Goal: Transaction & Acquisition: Book appointment/travel/reservation

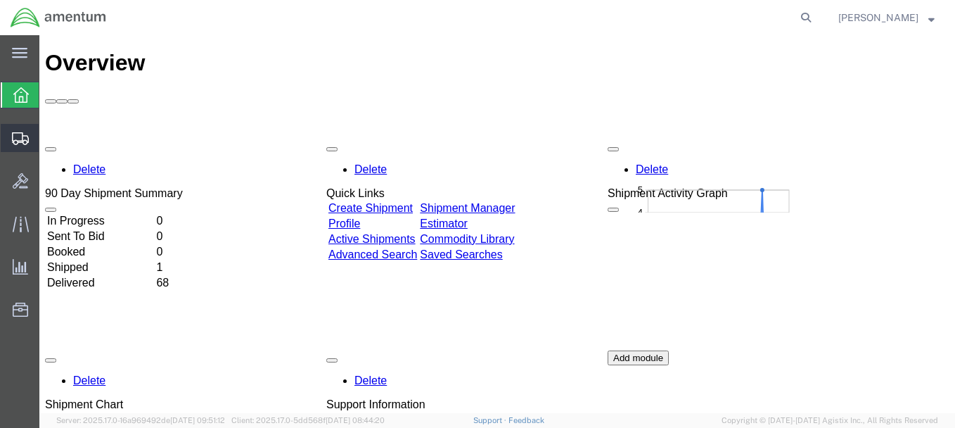
click at [26, 134] on icon at bounding box center [20, 138] width 17 height 13
click at [0, 0] on span "Shipment Manager" at bounding box center [0, 0] width 0 height 0
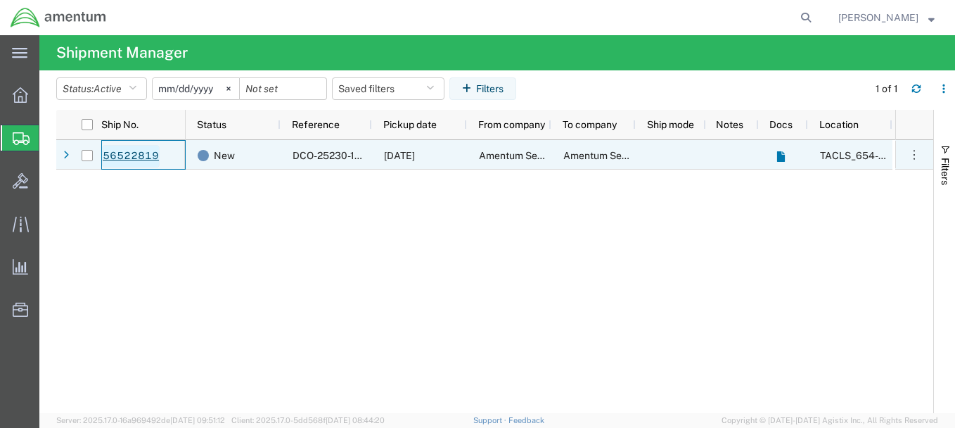
click at [136, 157] on link "56522819" at bounding box center [131, 156] width 58 height 23
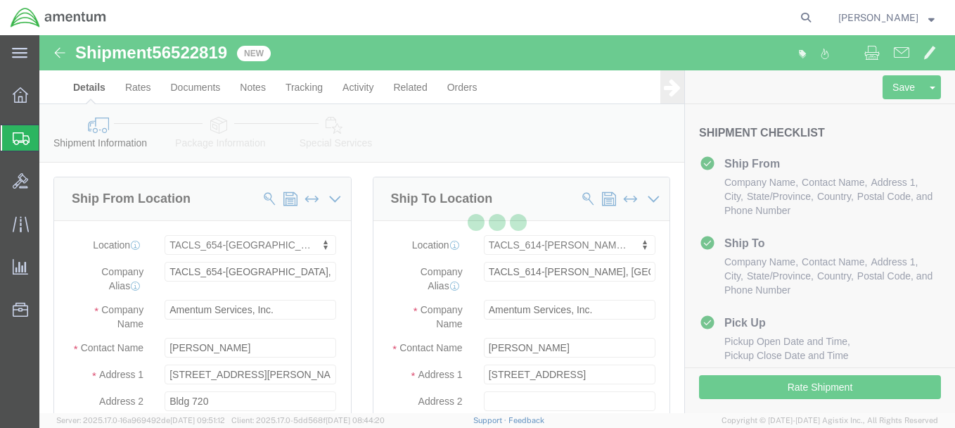
select select "42726"
select select "42711"
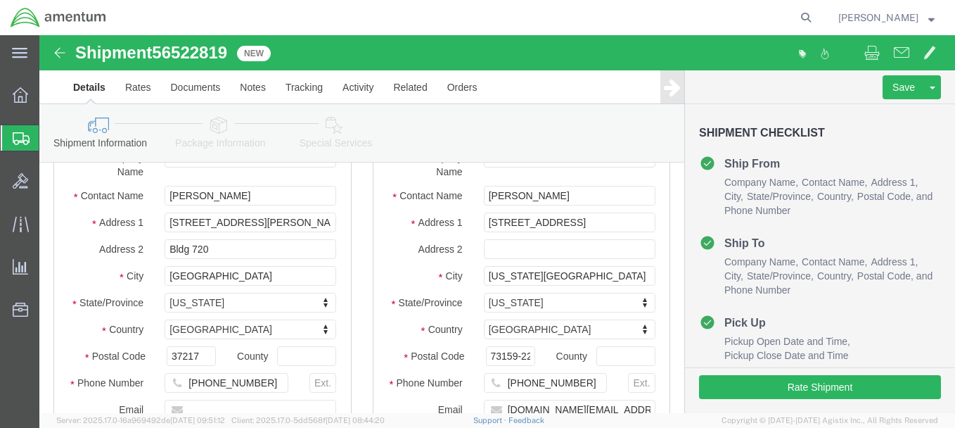
scroll to position [153, 0]
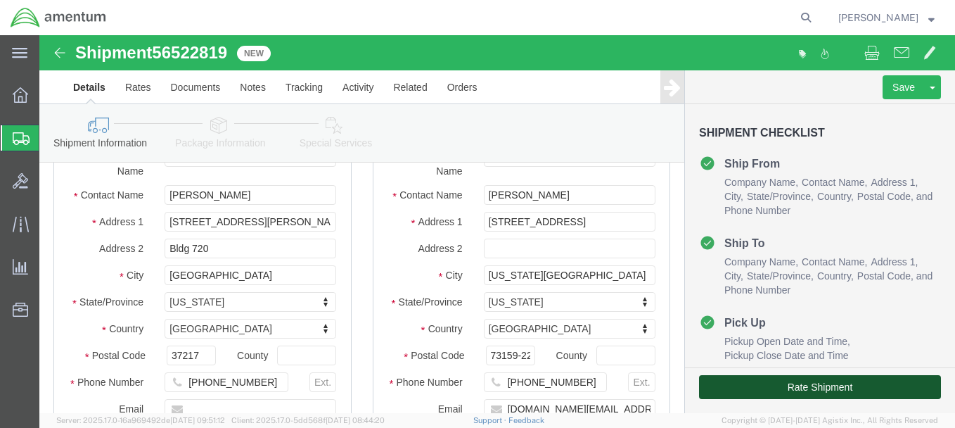
click button "Rate Shipment"
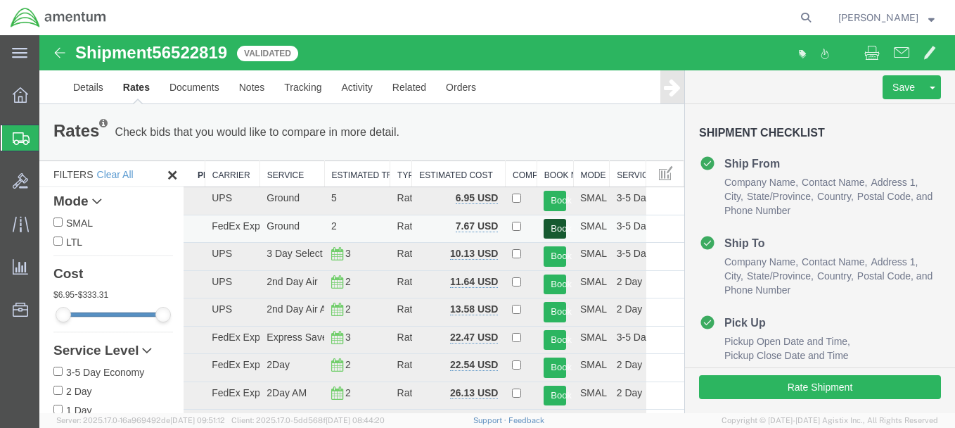
click at [552, 227] on button "Book" at bounding box center [555, 229] width 23 height 20
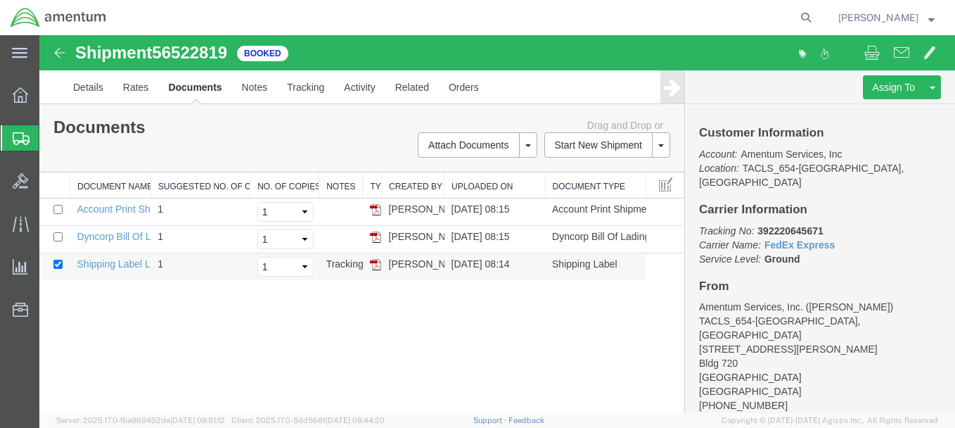
click at [375, 268] on img at bounding box center [375, 264] width 11 height 11
click at [99, 84] on link "Details" at bounding box center [88, 87] width 50 height 34
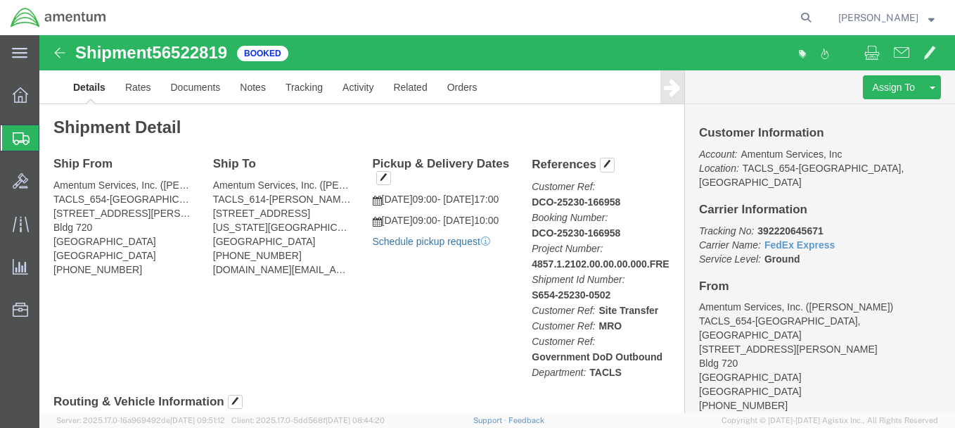
click link "Schedule pickup request"
